Goal: Navigation & Orientation: Understand site structure

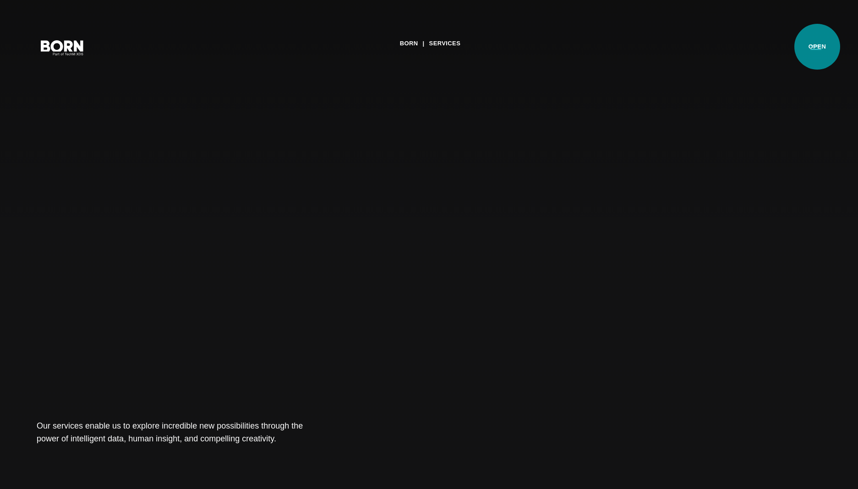
click at [817, 47] on button "Primary Menu" at bounding box center [816, 47] width 22 height 19
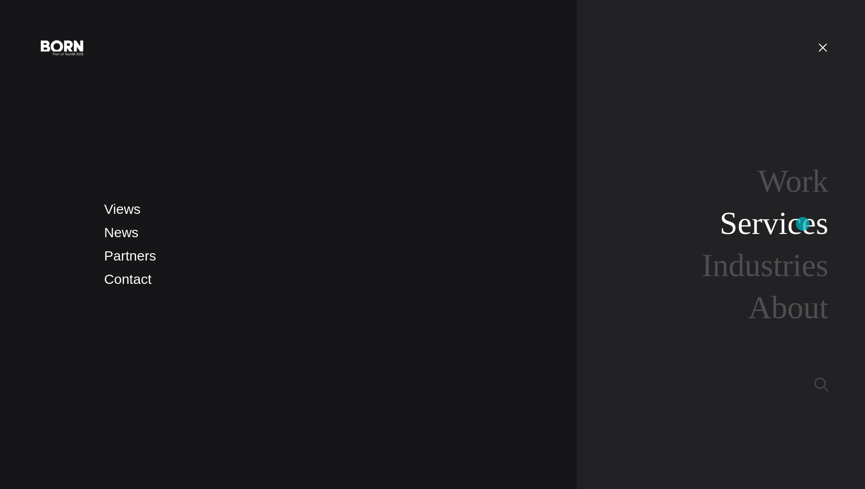
click at [804, 223] on link "Services" at bounding box center [773, 223] width 109 height 35
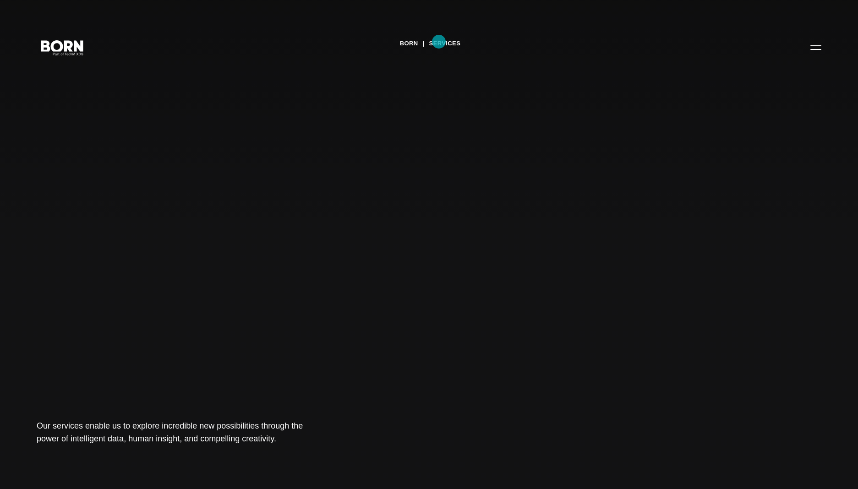
click at [439, 42] on link "Services" at bounding box center [445, 44] width 32 height 14
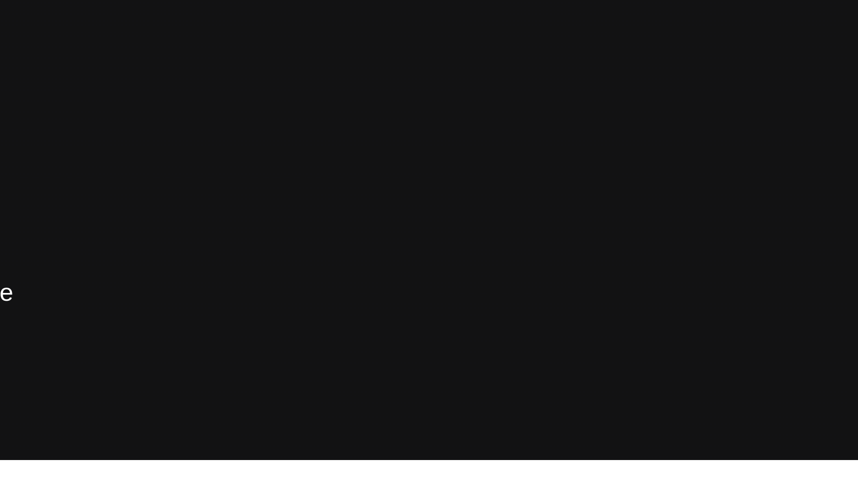
scroll to position [8, 0]
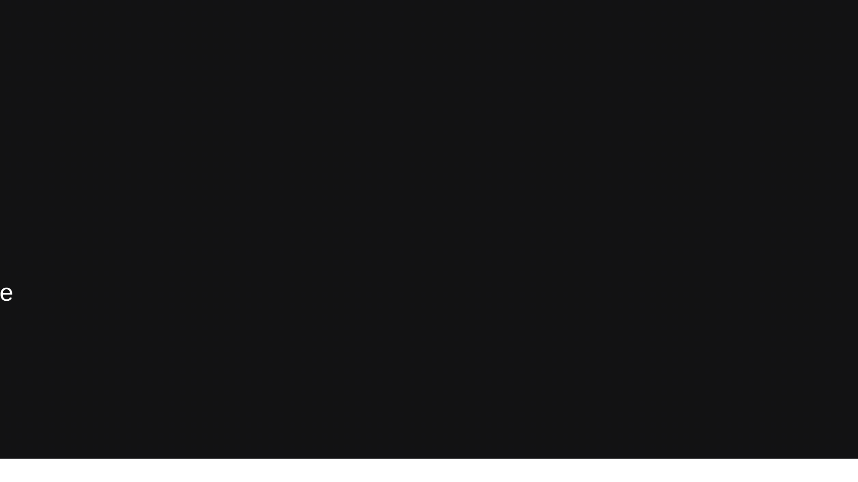
click at [149, 54] on div "BORN Services Our services enable us to explore incredible new possibilities th…" at bounding box center [429, 241] width 858 height 482
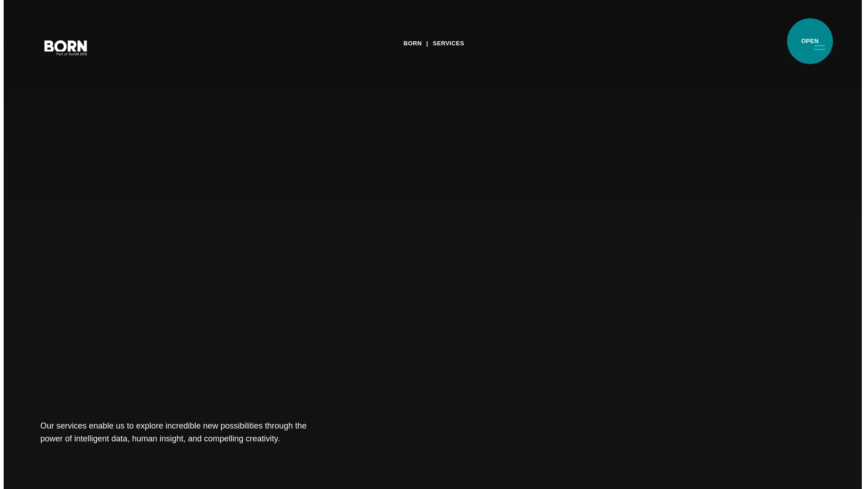
scroll to position [0, 0]
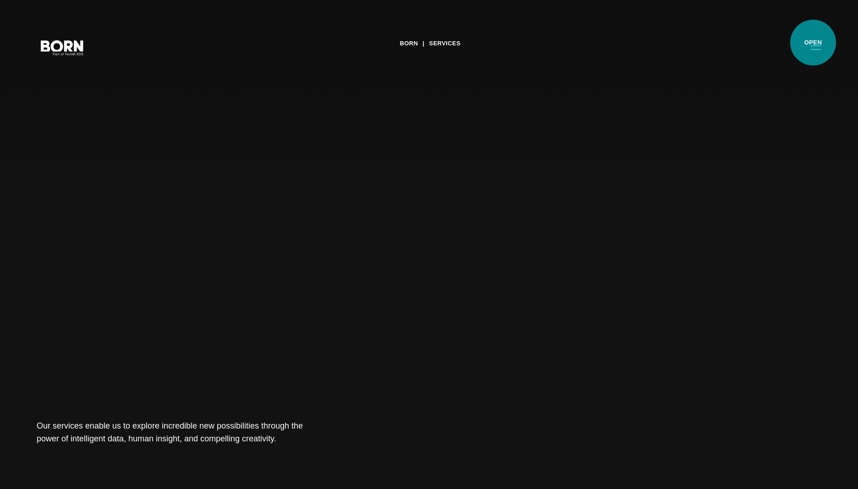
click at [813, 43] on button "Primary Menu" at bounding box center [816, 47] width 22 height 19
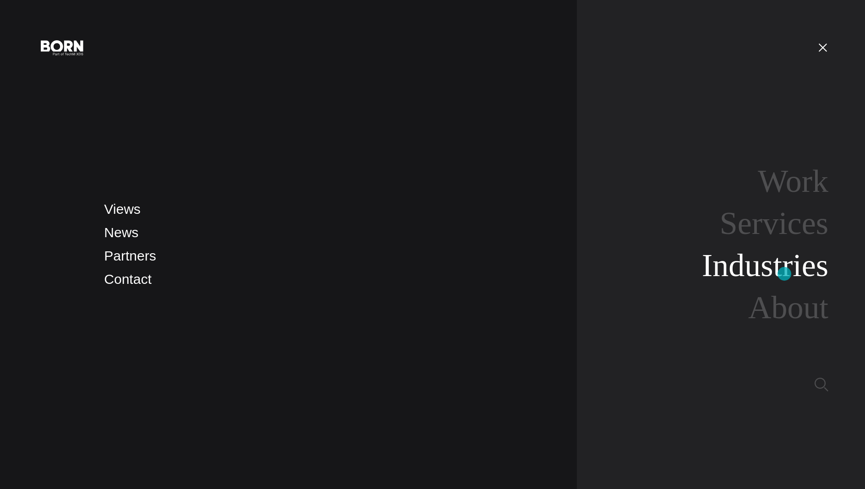
click at [786, 273] on link "Industries" at bounding box center [765, 265] width 126 height 35
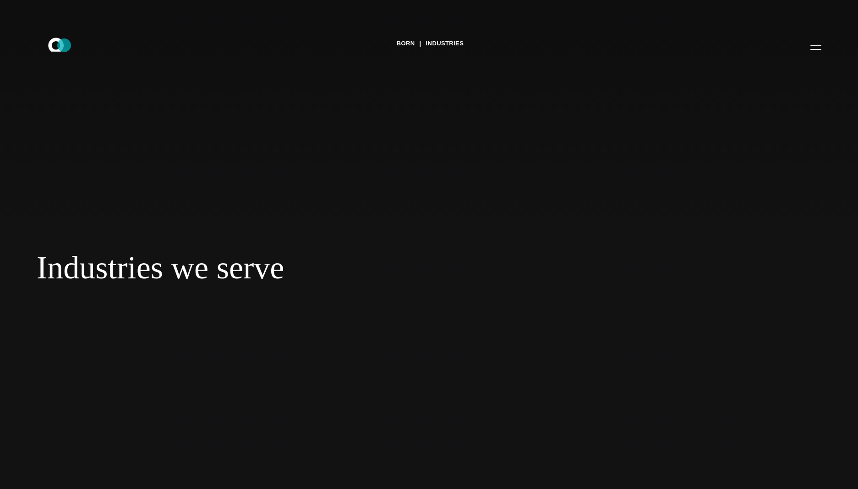
click at [64, 45] on icon ".st0{display:none;} .st1{display:inline;} .st2{font-family:'HelveticaNeue-Mediu…" at bounding box center [62, 47] width 59 height 24
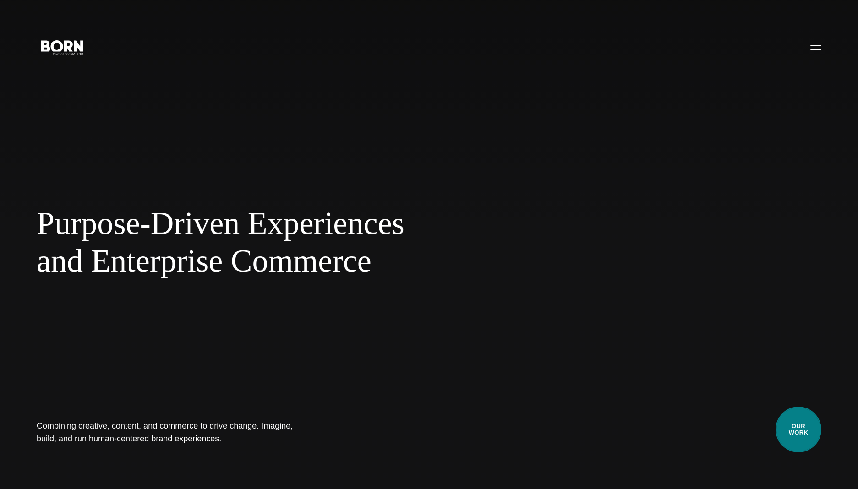
click at [797, 433] on link "Our Work" at bounding box center [798, 430] width 46 height 46
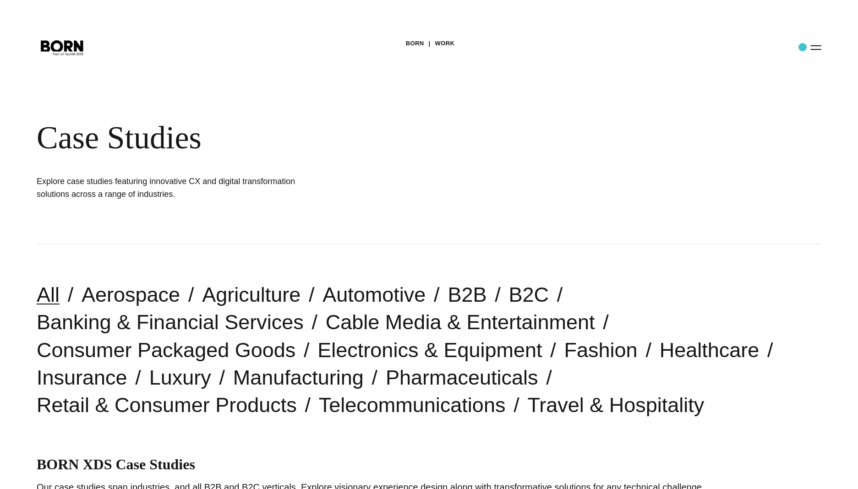
drag, startPoint x: 802, startPoint y: 47, endPoint x: 807, endPoint y: 49, distance: 4.8
click at [802, 47] on div "BORN Work Case Studies Explore case studies featuring innovative CX and digital…" at bounding box center [429, 122] width 858 height 245
click at [813, 49] on button "Primary Menu" at bounding box center [816, 47] width 22 height 19
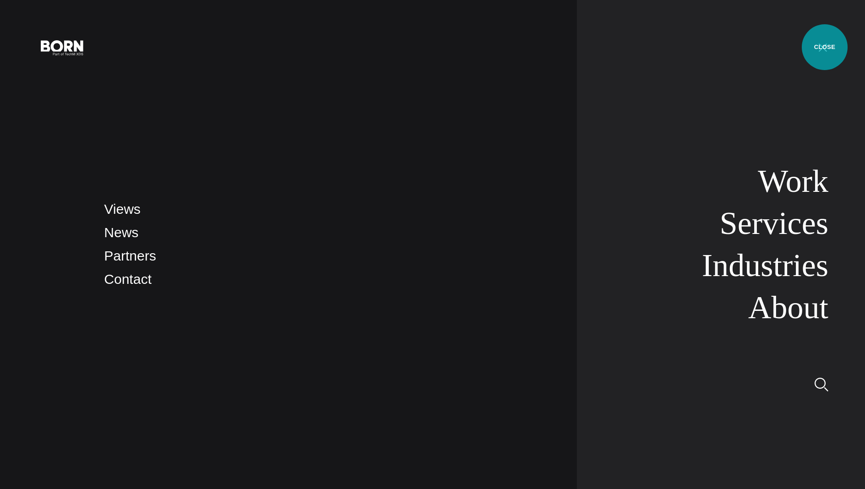
click at [824, 47] on button "Primary Menu" at bounding box center [823, 47] width 22 height 19
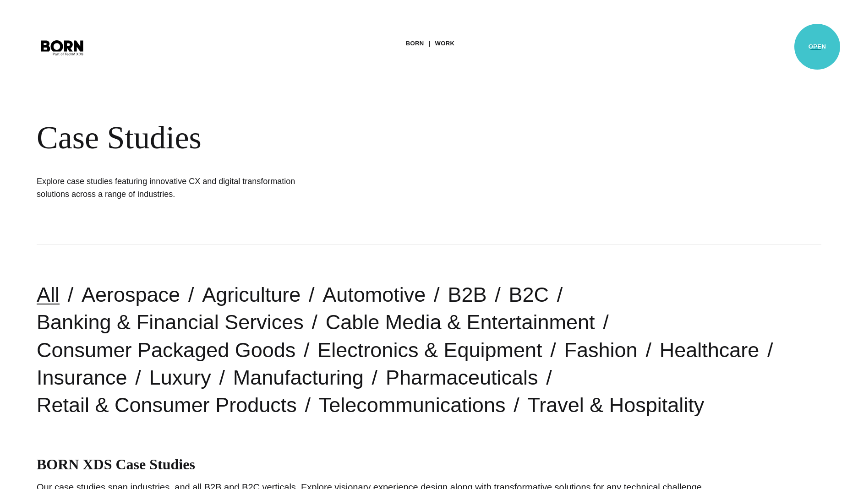
click at [817, 47] on button "Primary Menu" at bounding box center [816, 47] width 22 height 19
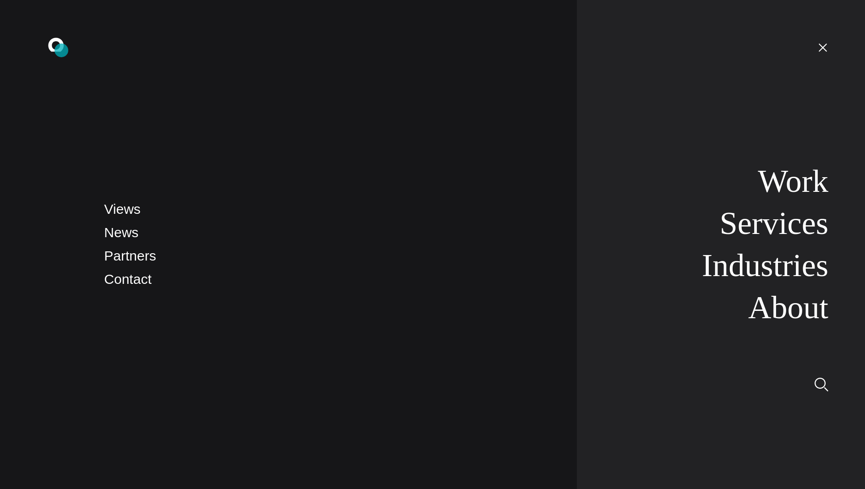
click at [61, 50] on icon at bounding box center [56, 45] width 16 height 14
